Goal: Task Accomplishment & Management: Manage account settings

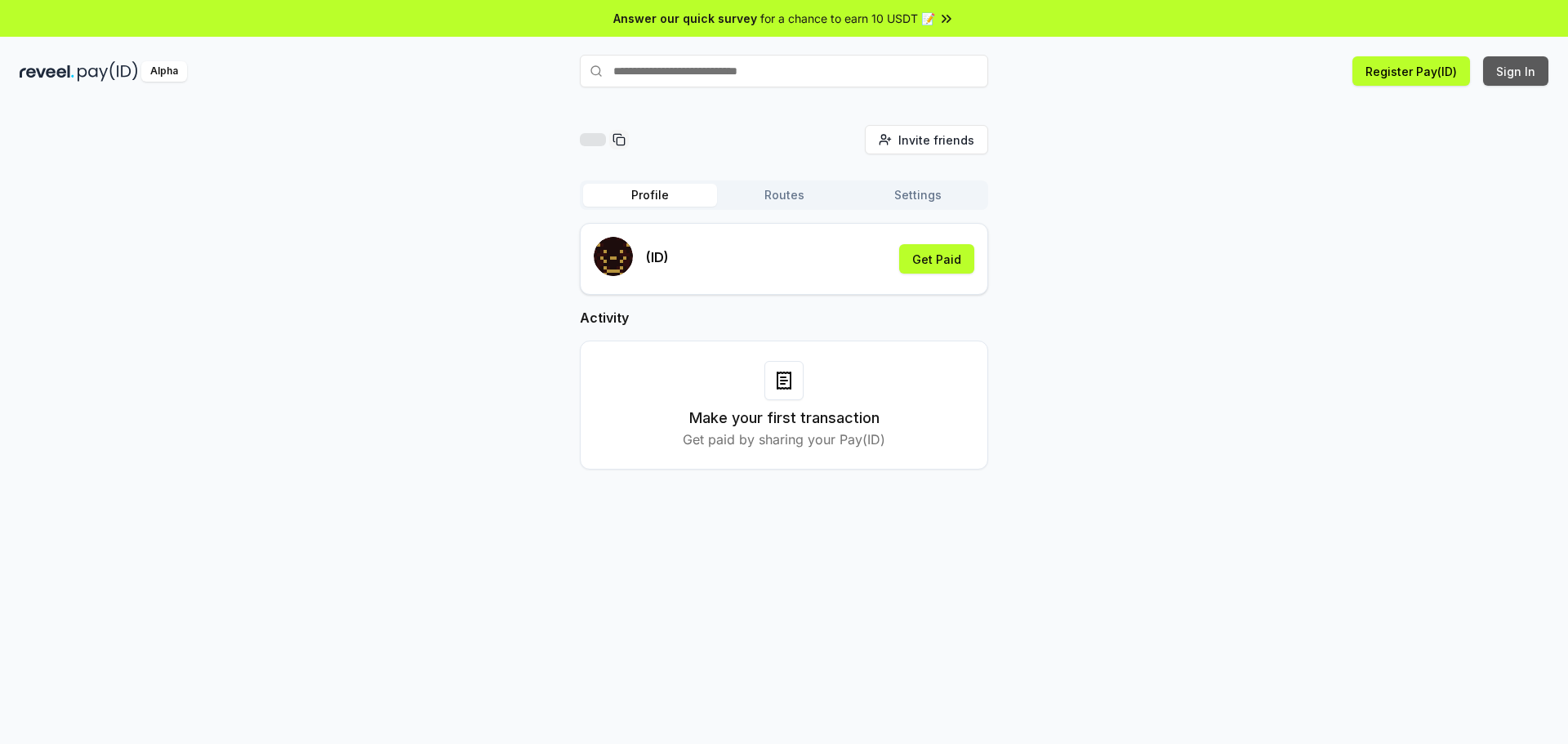
click at [1510, 74] on button "Sign In" at bounding box center [1516, 71] width 65 height 29
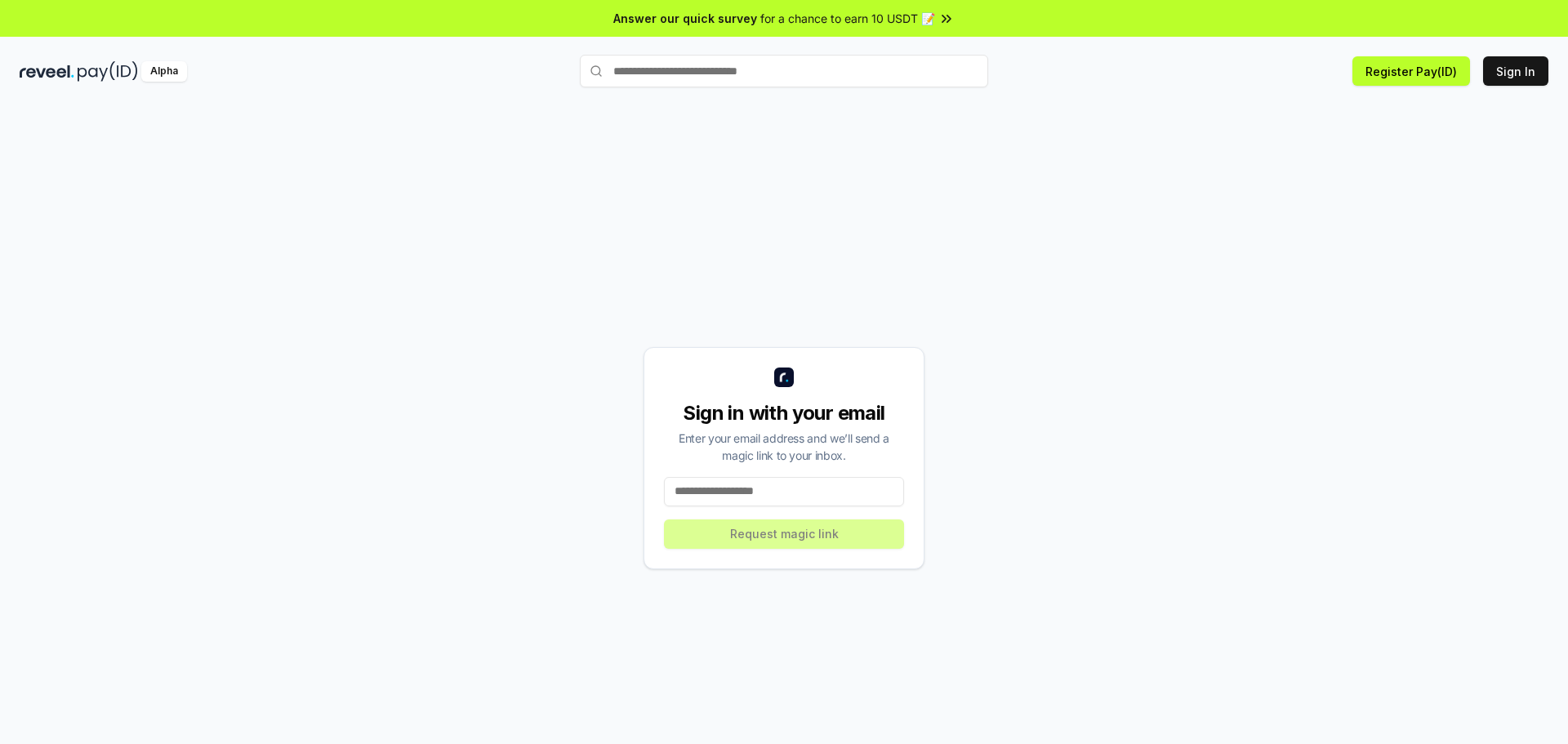
click at [765, 483] on input at bounding box center [784, 492] width 240 height 29
click at [763, 492] on input at bounding box center [784, 492] width 240 height 29
type input "**********"
click at [855, 541] on button "Request magic link" at bounding box center [784, 534] width 240 height 29
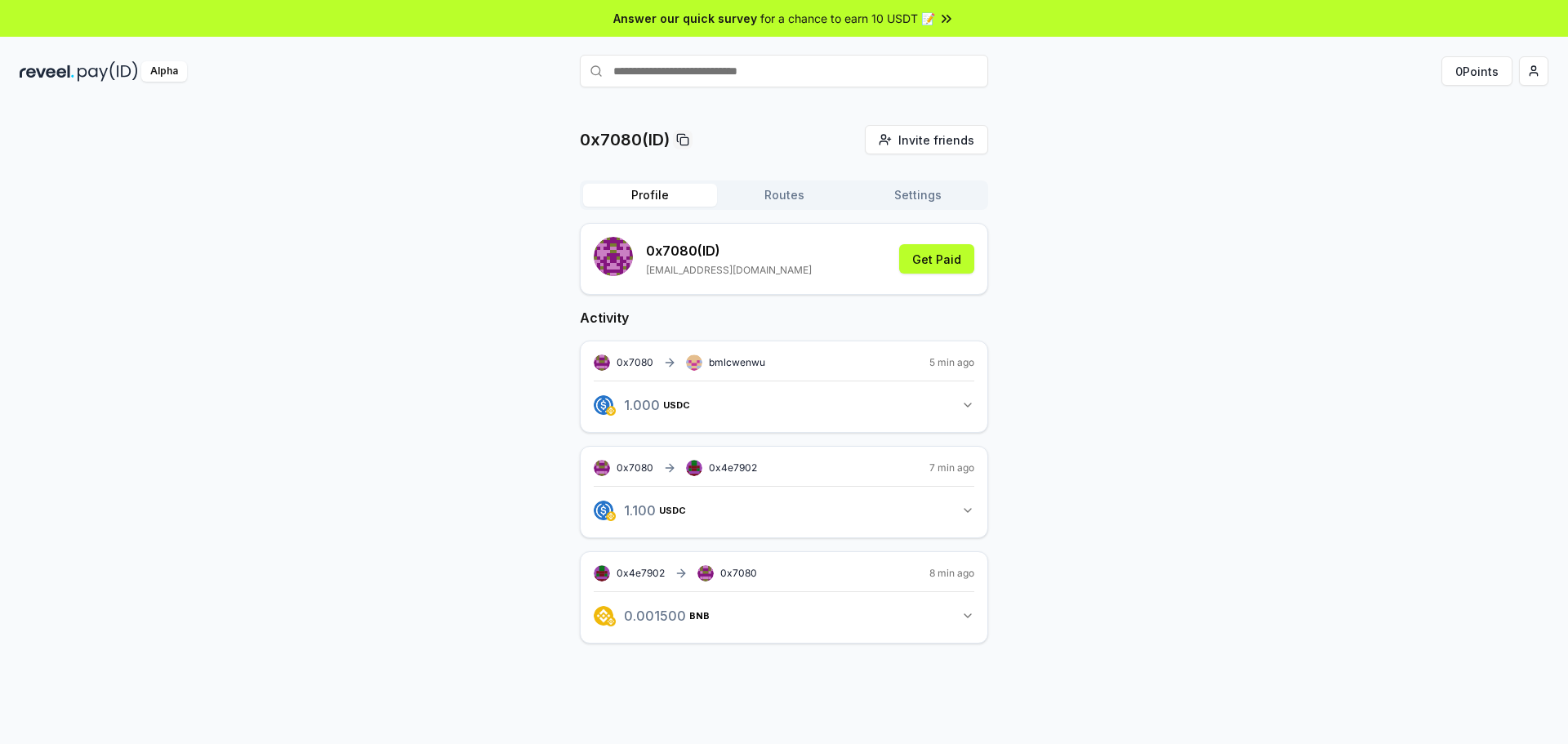
click at [1066, 226] on div "0x7080(ID) Invite friends Invite Profile Routes Settings 0x7080 (ID) [EMAIL_ADD…" at bounding box center [784, 397] width 1529 height 545
click at [938, 18] on icon at bounding box center [946, 18] width 16 height 16
click at [1360, 251] on div "0x7080(ID) Invite friends Invite Profile Routes Settings 0x7080 (ID) [EMAIL_ADD…" at bounding box center [784, 397] width 1529 height 545
click at [803, 206] on button "Routes" at bounding box center [784, 195] width 134 height 23
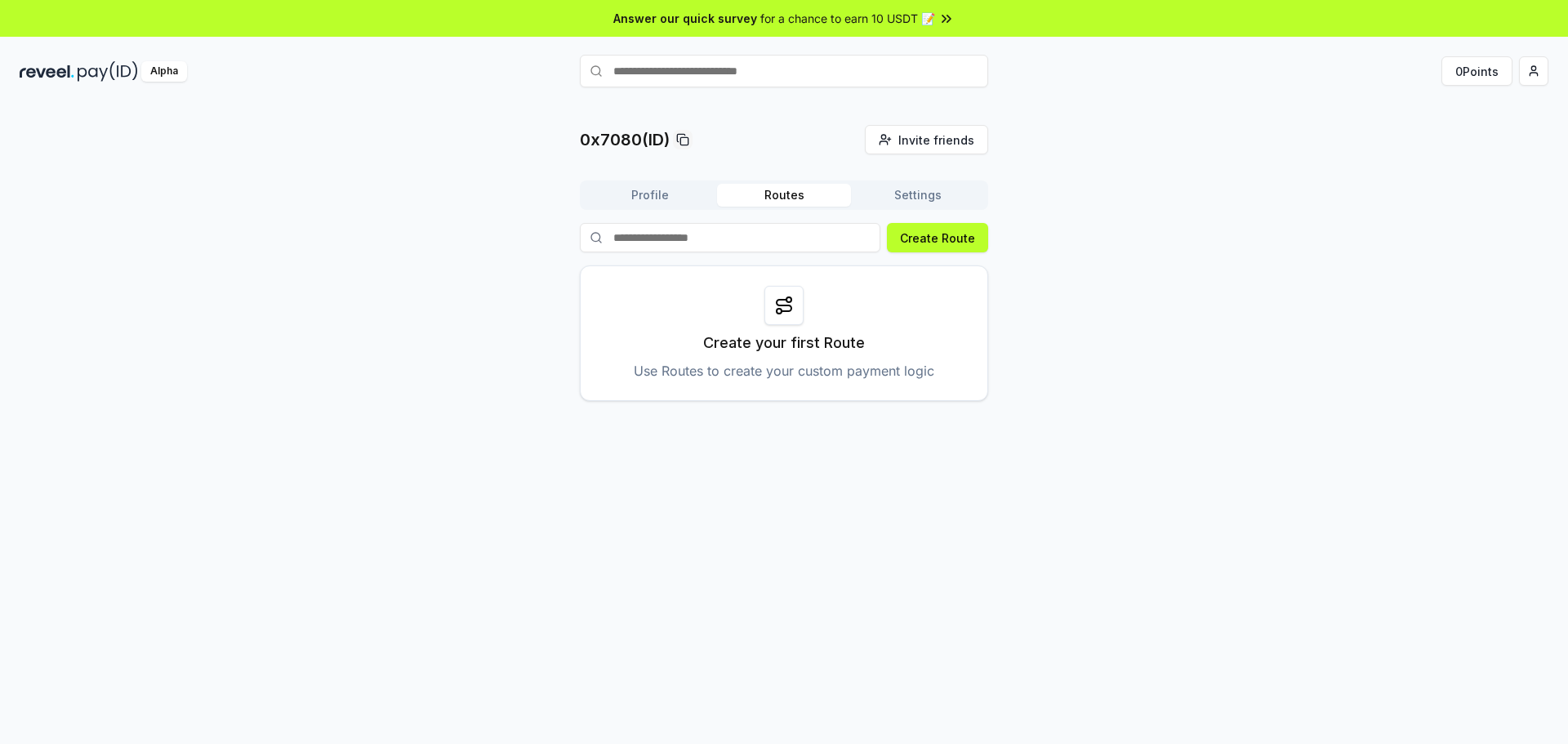
click at [919, 197] on button "Settings" at bounding box center [918, 195] width 134 height 23
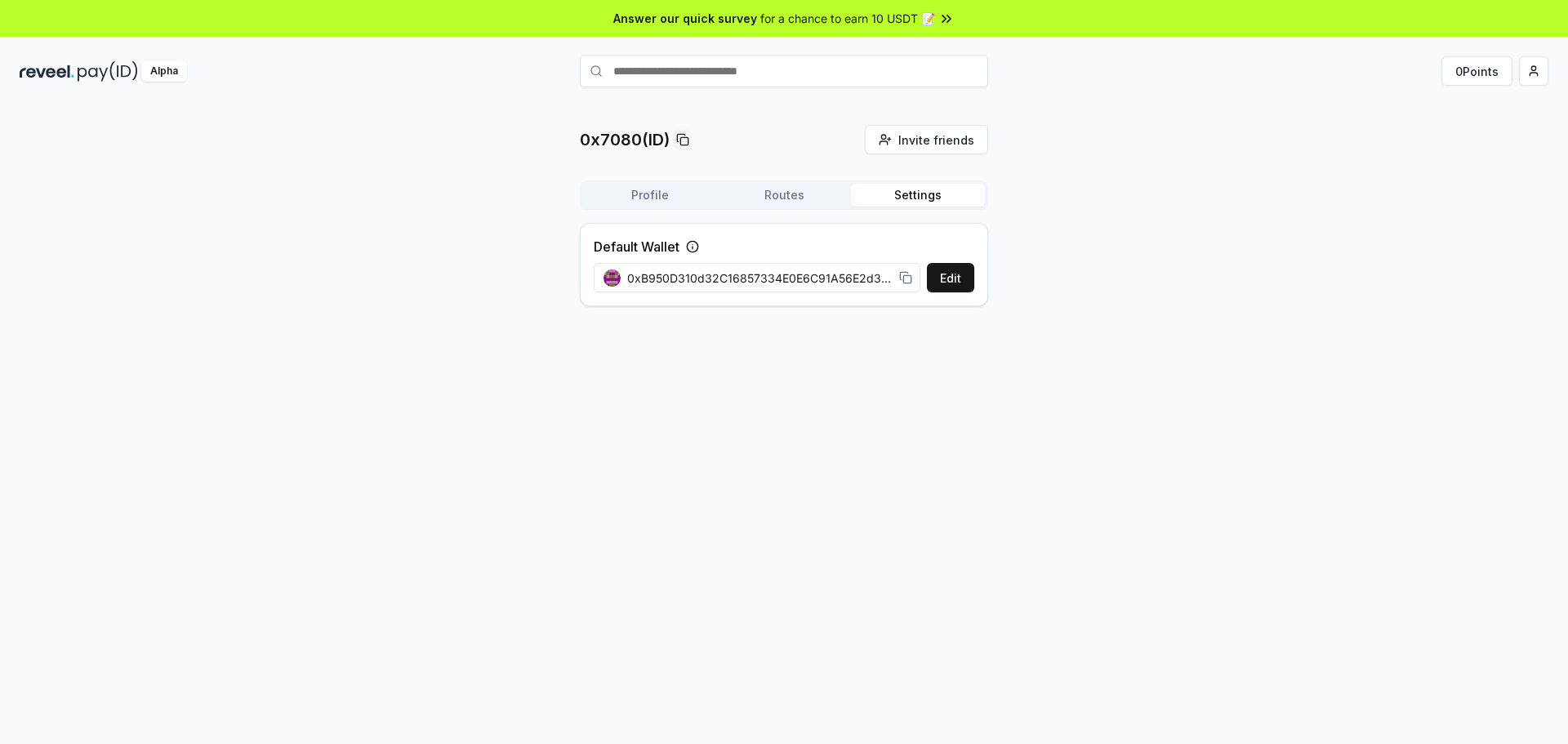
click at [784, 204] on button "Routes" at bounding box center [784, 195] width 134 height 23
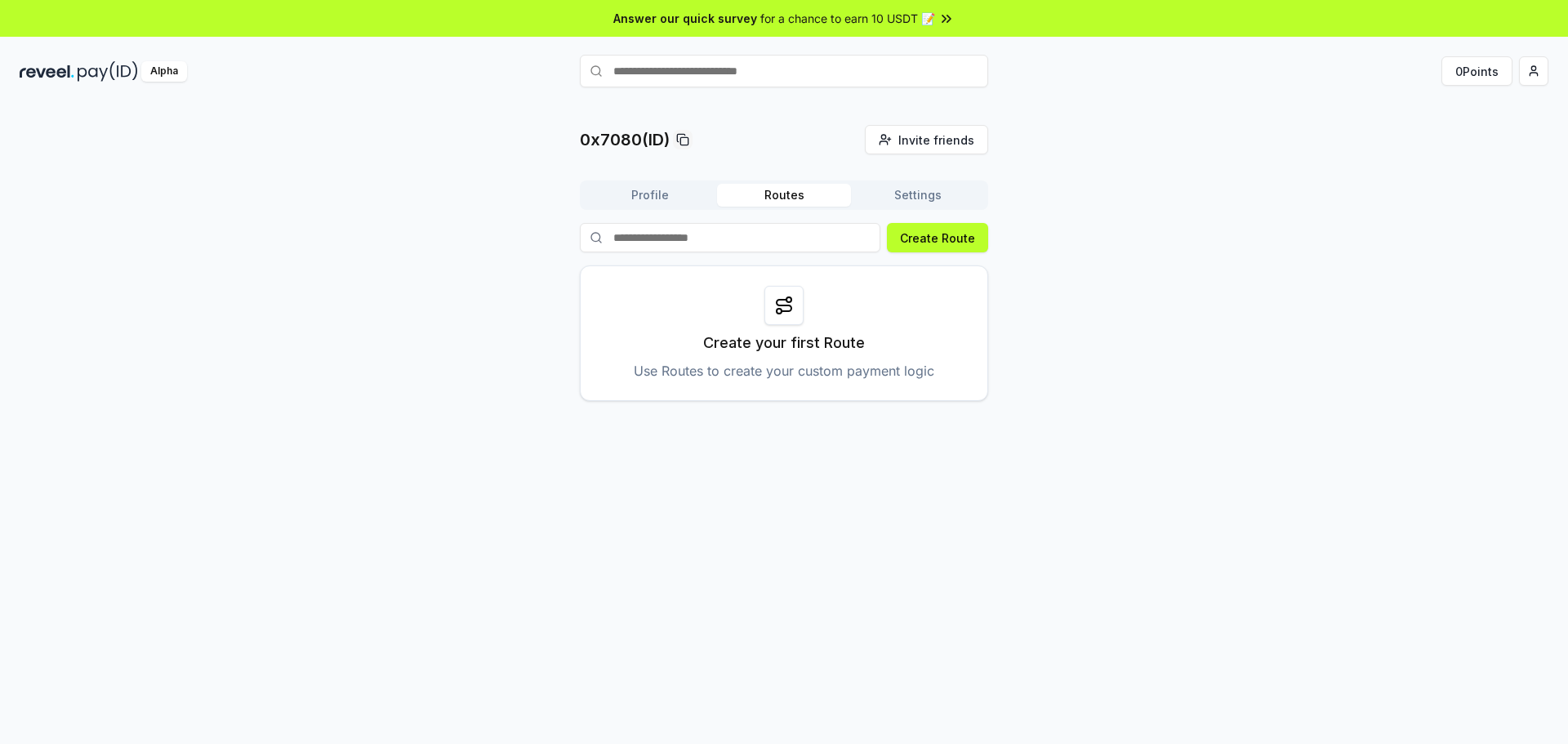
click at [304, 248] on div "0x7080(ID) Invite friends Invite Profile Routes Settings Create Route Create yo…" at bounding box center [784, 263] width 1529 height 276
